Goal: Task Accomplishment & Management: Manage account settings

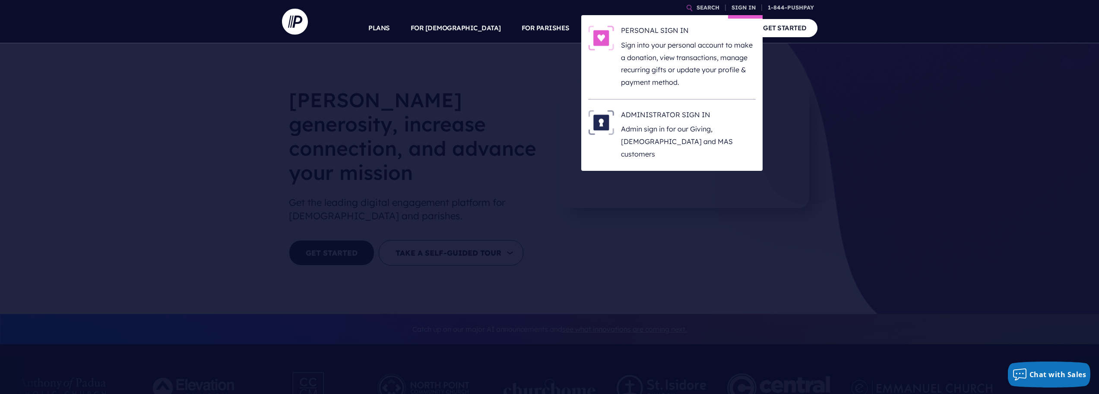
click at [762, 8] on li "SIGN IN PERSONAL SIGN IN" at bounding box center [745, 7] width 35 height 15
click at [663, 115] on h6 "ADMINISTRATOR SIGN IN" at bounding box center [688, 116] width 135 height 13
click at [749, 6] on link "SIGN IN" at bounding box center [743, 7] width 31 height 15
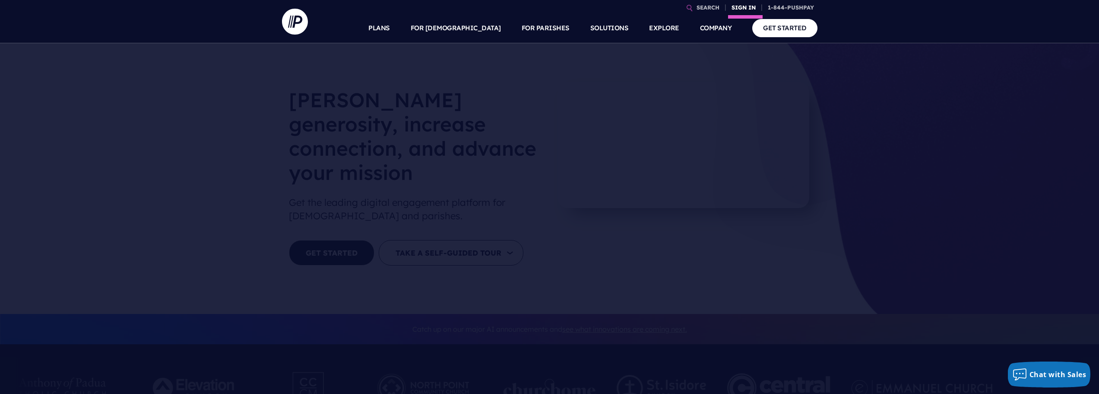
click at [743, 9] on link "SIGN IN" at bounding box center [743, 7] width 31 height 15
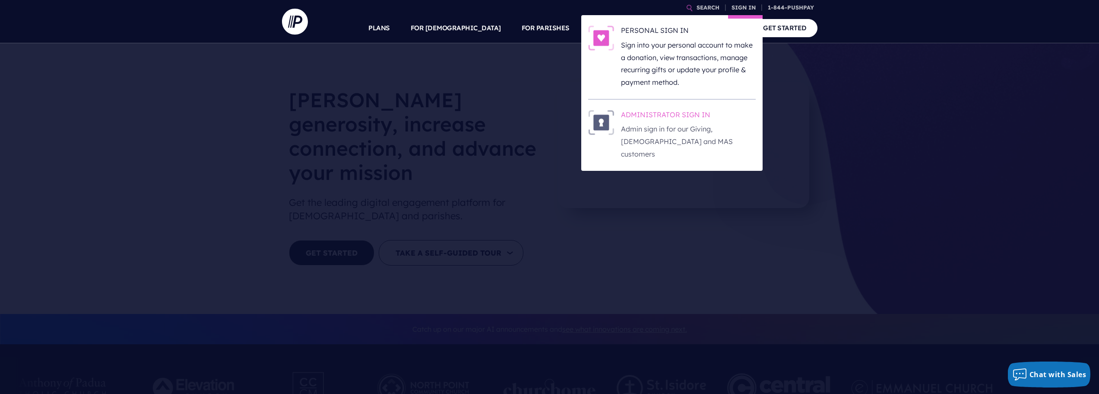
click at [644, 114] on h6 "ADMINISTRATOR SIGN IN" at bounding box center [688, 116] width 135 height 13
click at [653, 114] on h6 "ADMINISTRATOR SIGN IN" at bounding box center [688, 116] width 135 height 13
click at [636, 115] on h6 "ADMINISTRATOR SIGN IN" at bounding box center [688, 116] width 135 height 13
